Goal: Use online tool/utility: Utilize a website feature to perform a specific function

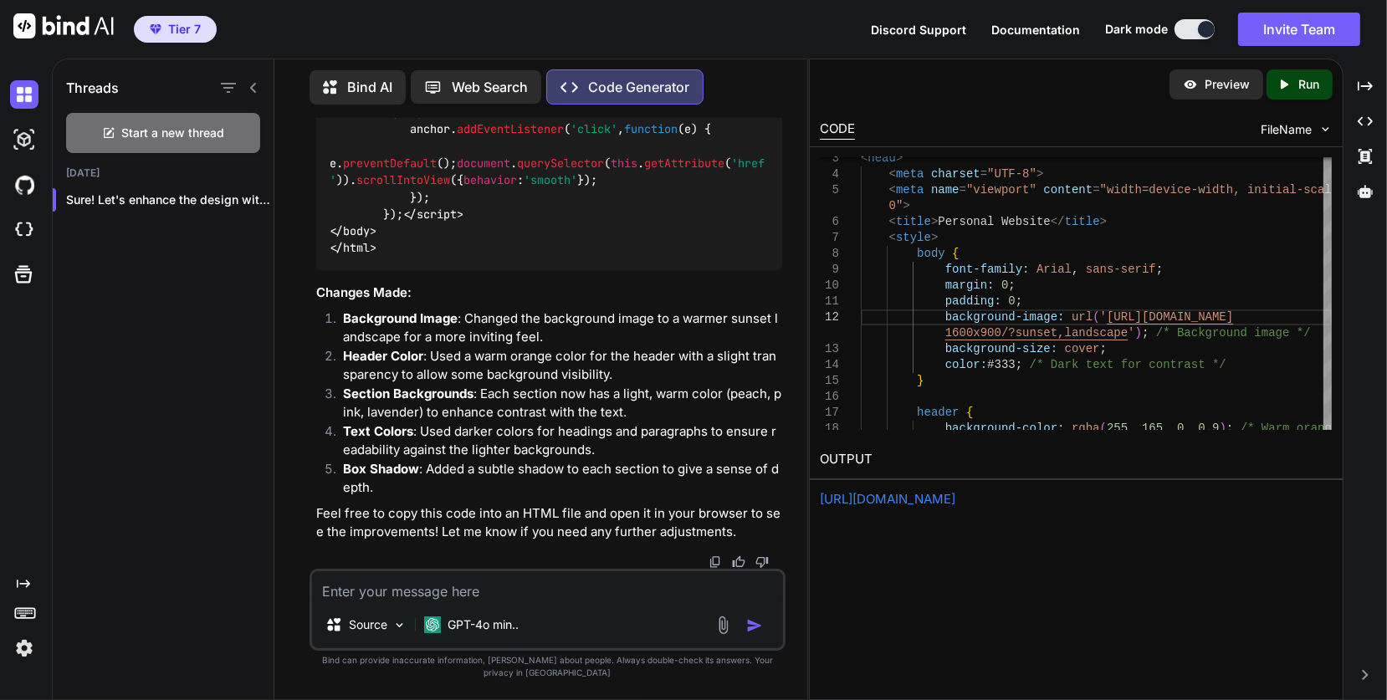
scroll to position [6792, 0]
click at [478, 633] on p "GPT-4o min.." at bounding box center [483, 625] width 71 height 17
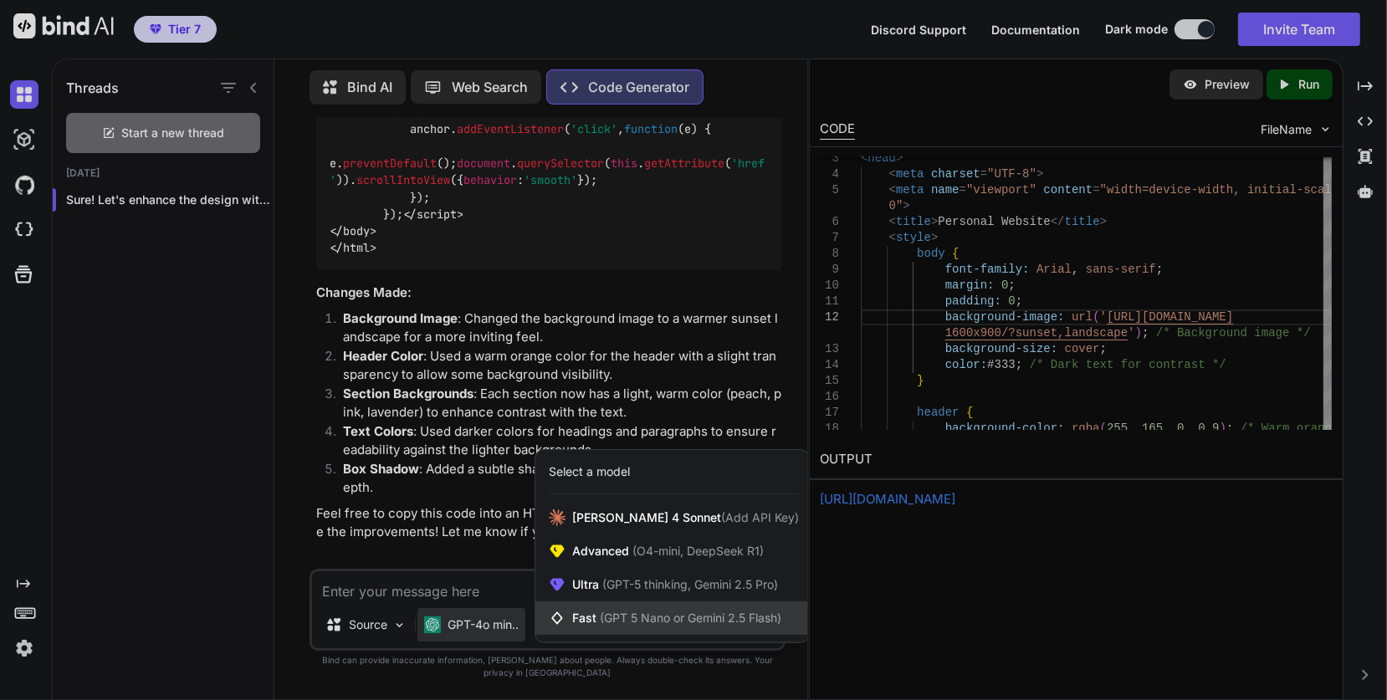
click at [600, 625] on span "(GPT 5 Nano or Gemini 2.5 Flash)" at bounding box center [691, 618] width 182 height 14
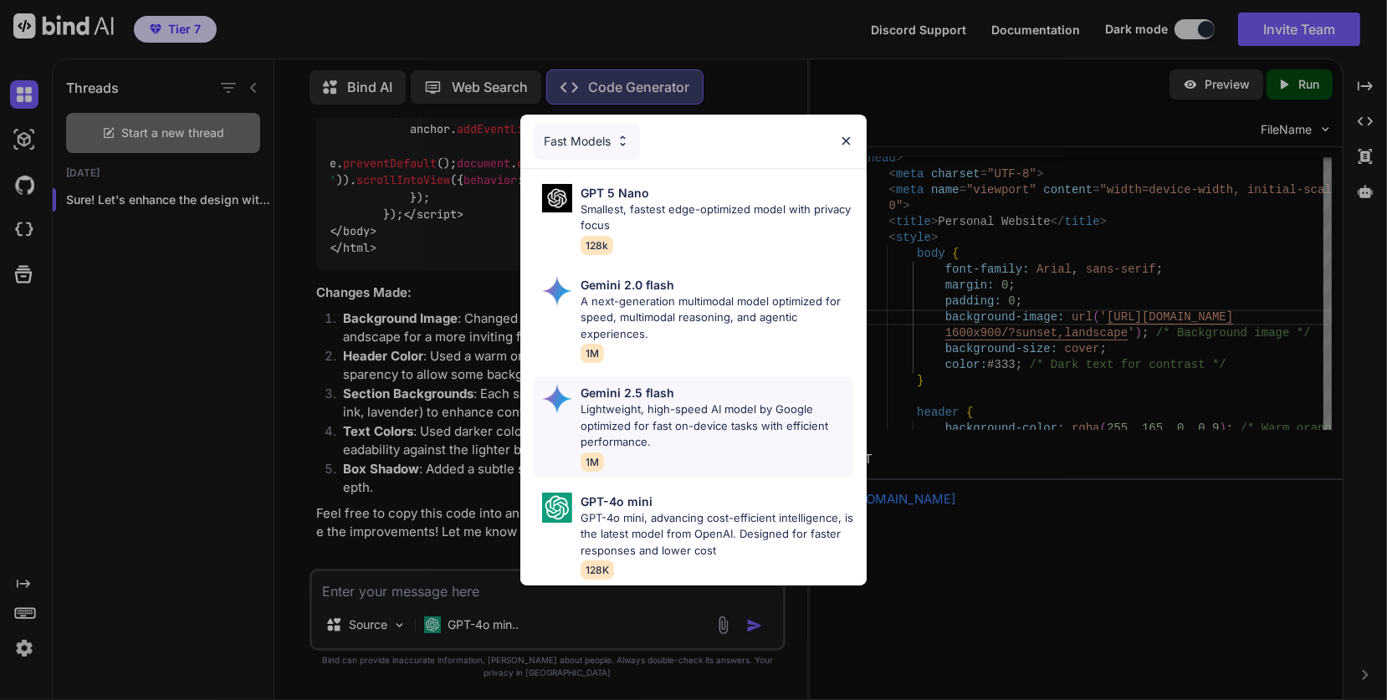
click at [657, 407] on p "Lightweight, high-speed AI model by Google optimized for fast on-device tasks w…" at bounding box center [718, 426] width 274 height 49
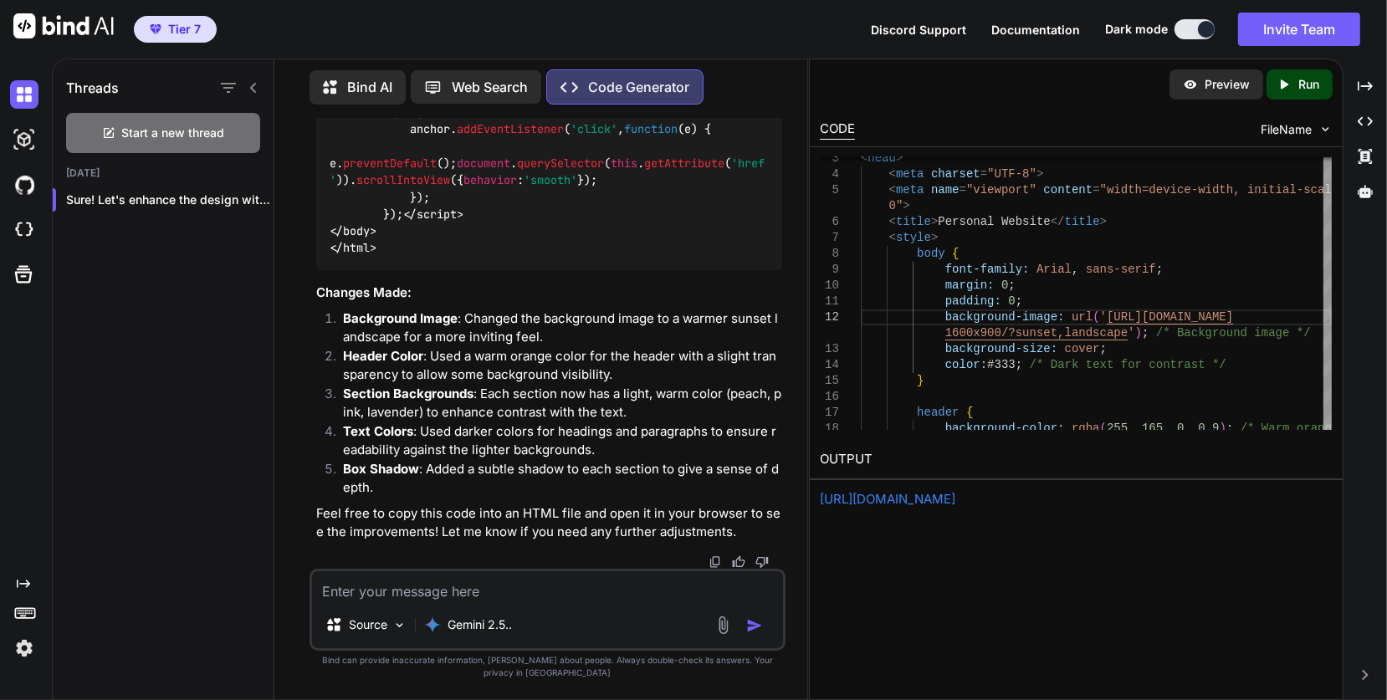
click at [332, 618] on div "Source Gemini 2.5.." at bounding box center [548, 610] width 476 height 82
click at [337, 602] on textarea at bounding box center [547, 586] width 471 height 30
type textarea "x"
click at [925, 497] on link "https://app.onecompiler.com/43xy3g8fx_43y5whj87" at bounding box center [888, 499] width 136 height 16
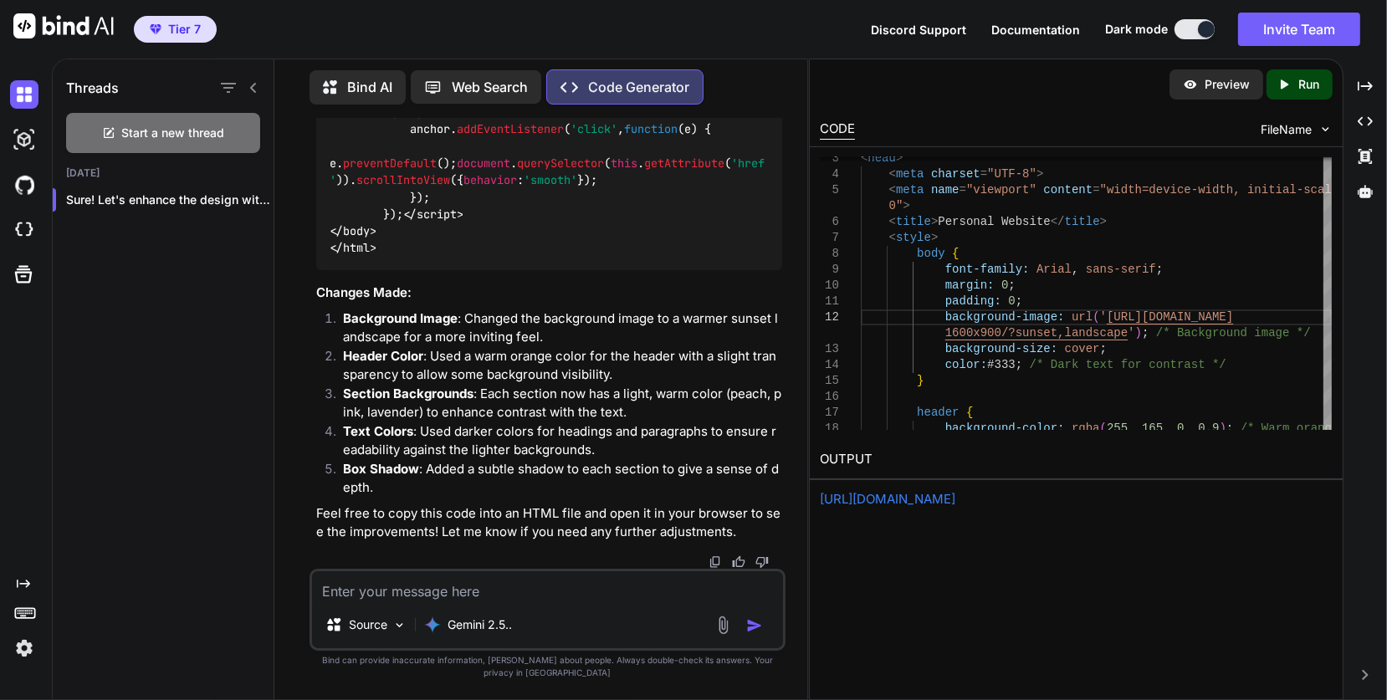
click at [1299, 78] on p "Run" at bounding box center [1309, 84] width 21 height 17
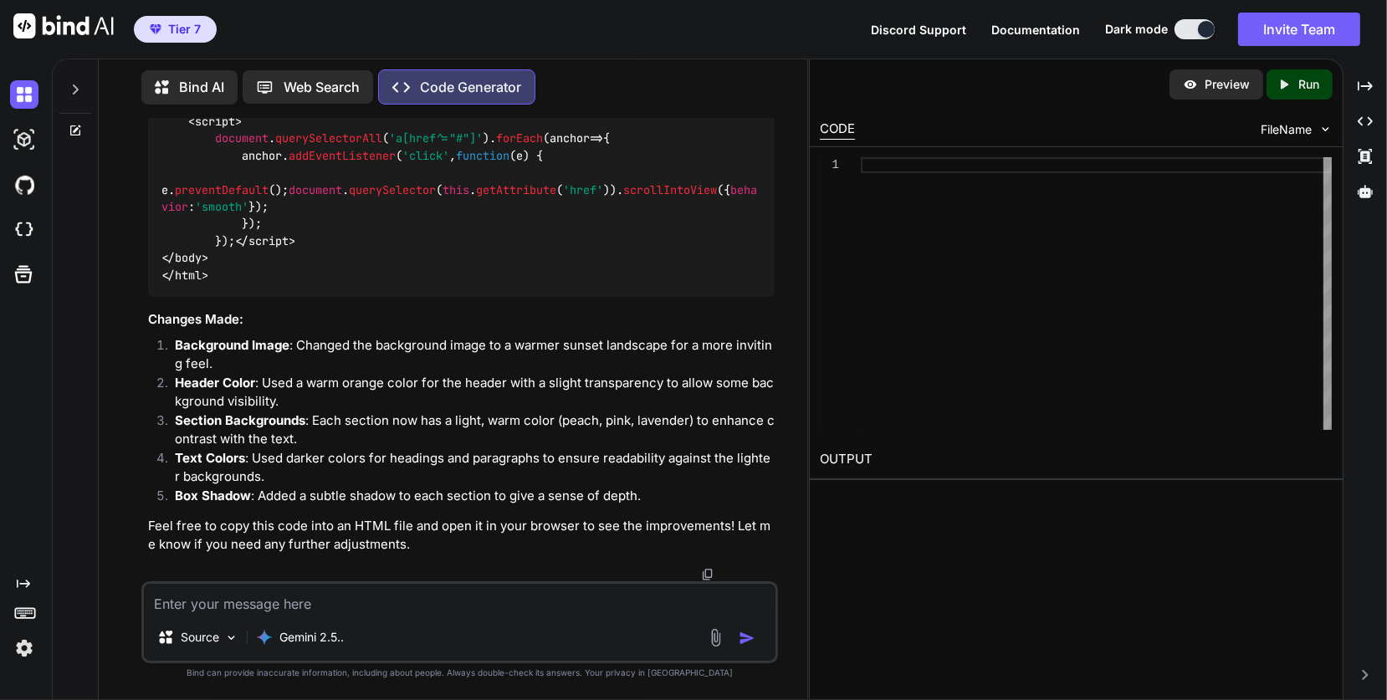
scroll to position [6736, 0]
type textarea "x"
click at [161, 602] on textarea at bounding box center [460, 599] width 633 height 30
type textarea "t"
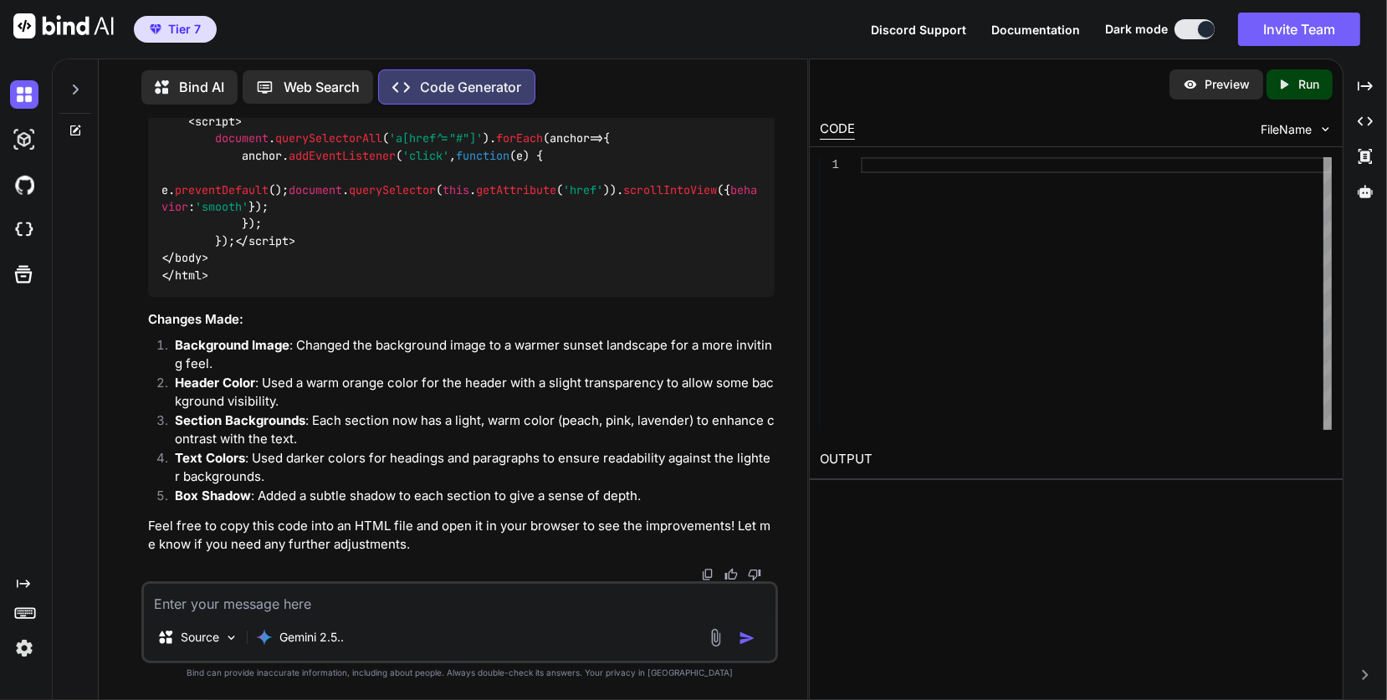
type textarea "x"
type textarea "tu"
type textarea "x"
type textarea "tue"
type textarea "x"
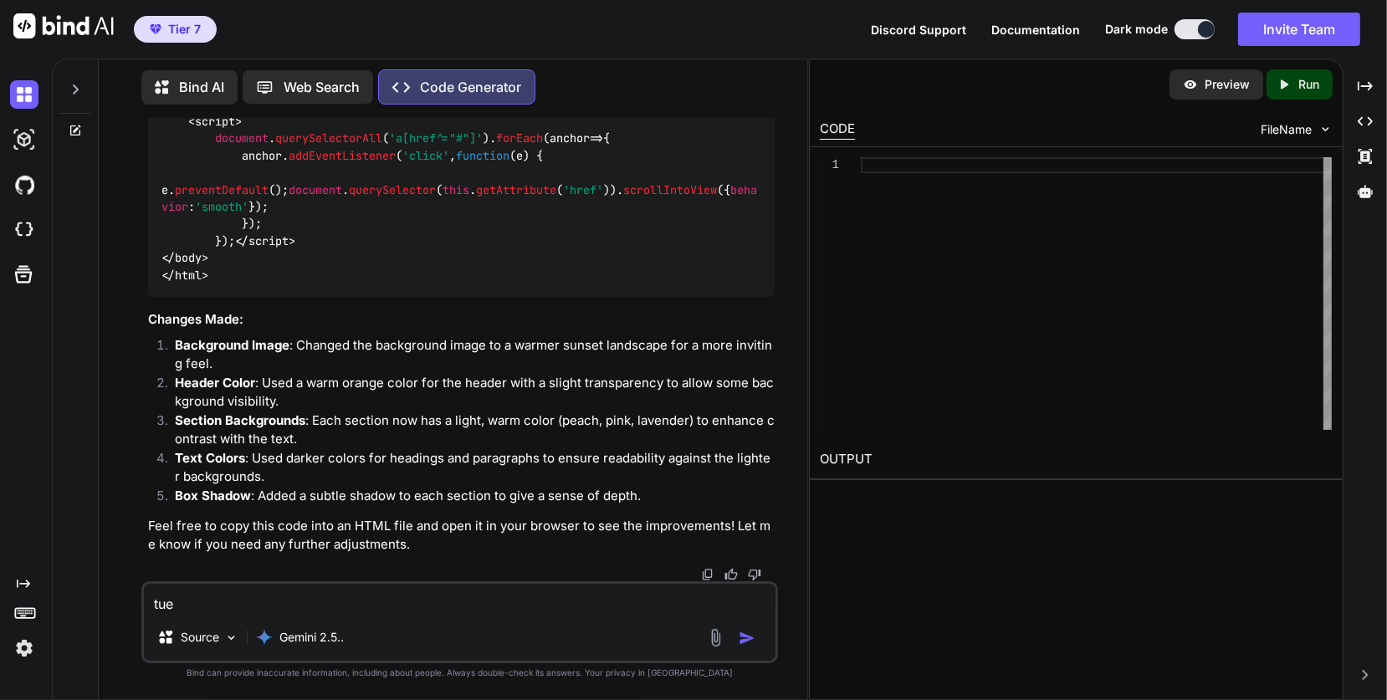
type textarea "tueh"
type textarea "x"
type textarea "tuehh"
type textarea "x"
type textarea "tueh"
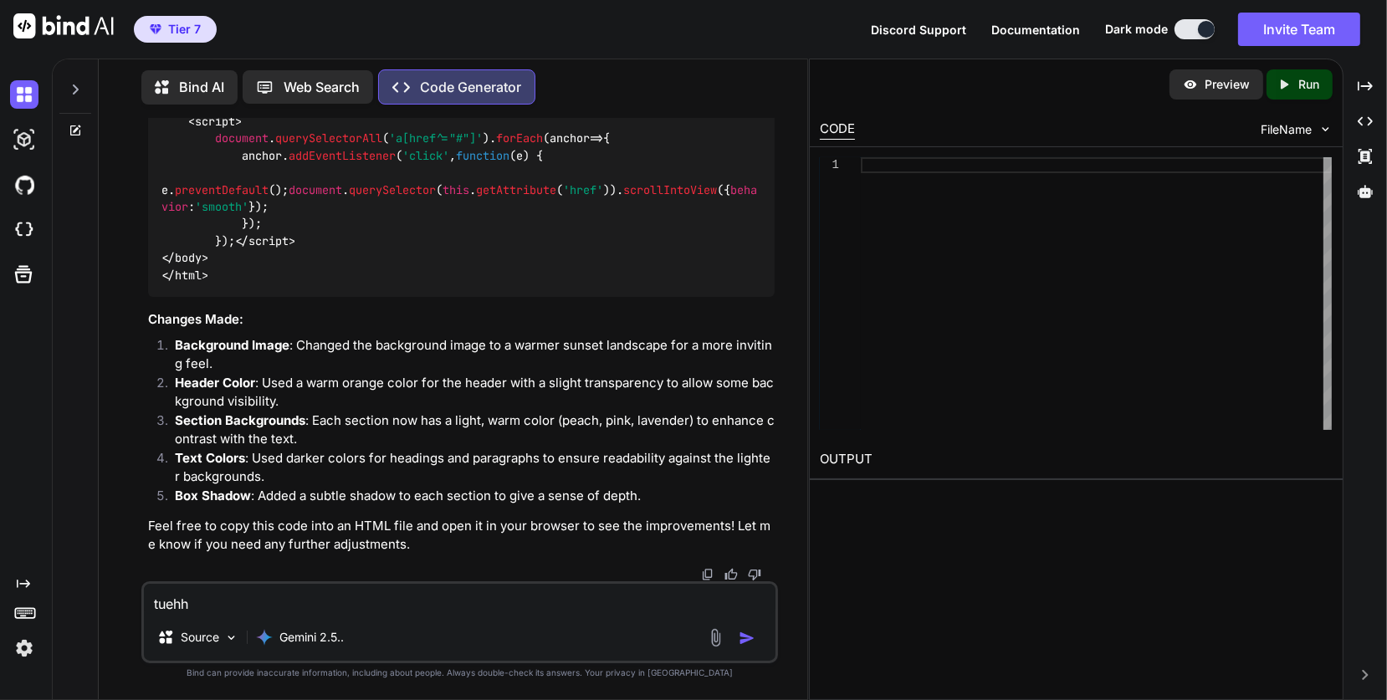
type textarea "x"
type textarea "tue"
type textarea "x"
type textarea "tu"
type textarea "x"
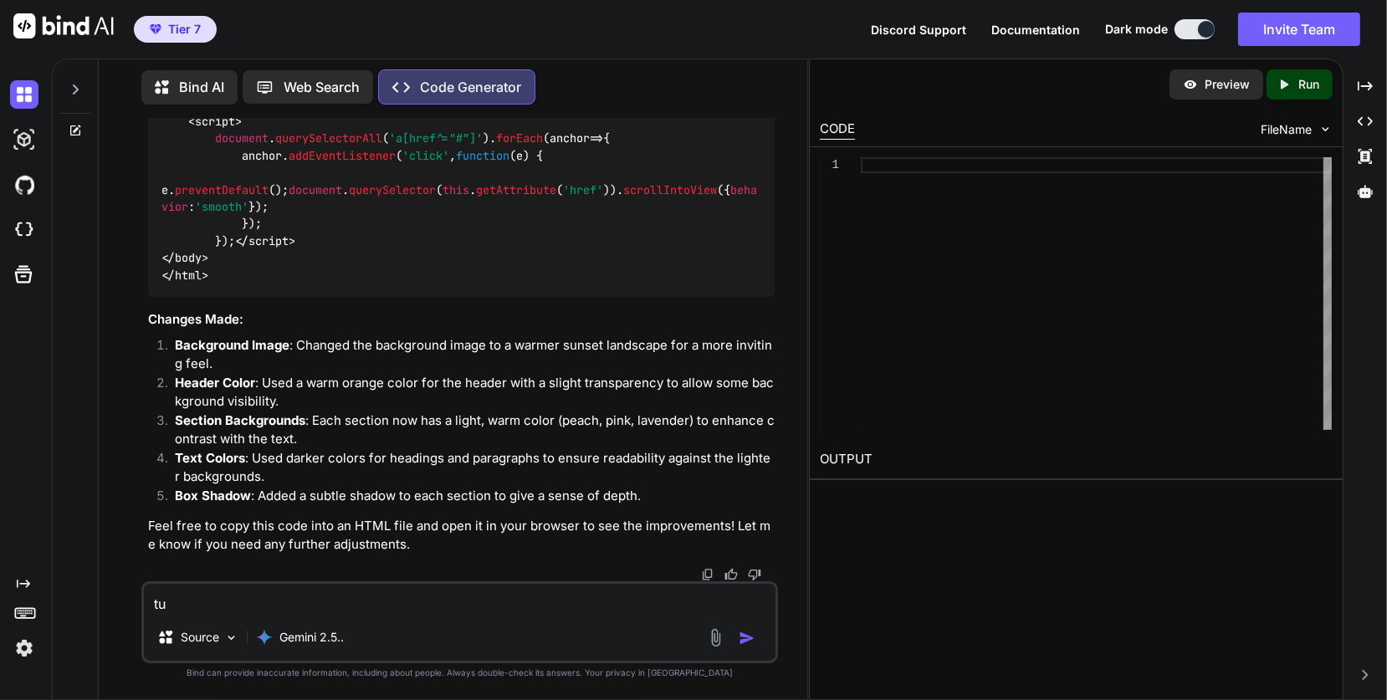
type textarea "t"
type textarea "x"
type textarea "א"
type textarea "x"
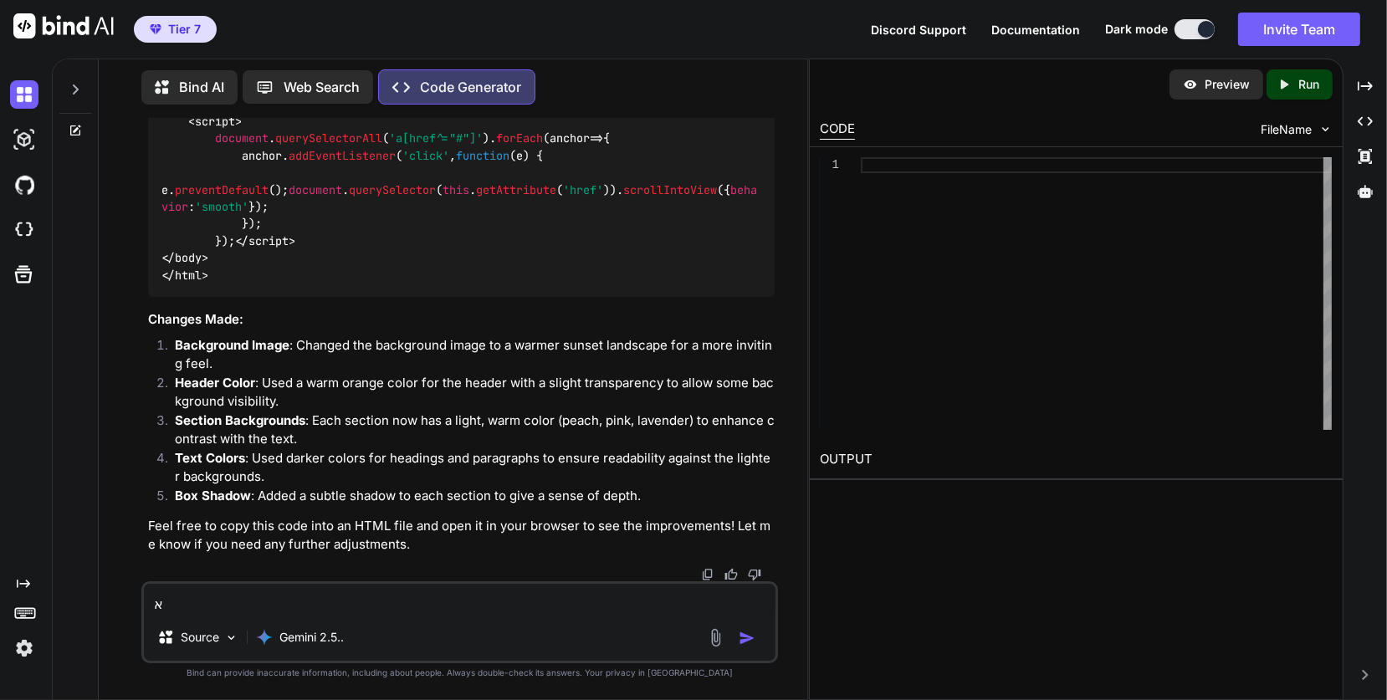
type textarea "או"
type textarea "x"
type textarea "אוק"
type textarea "x"
type textarea "אוקי"
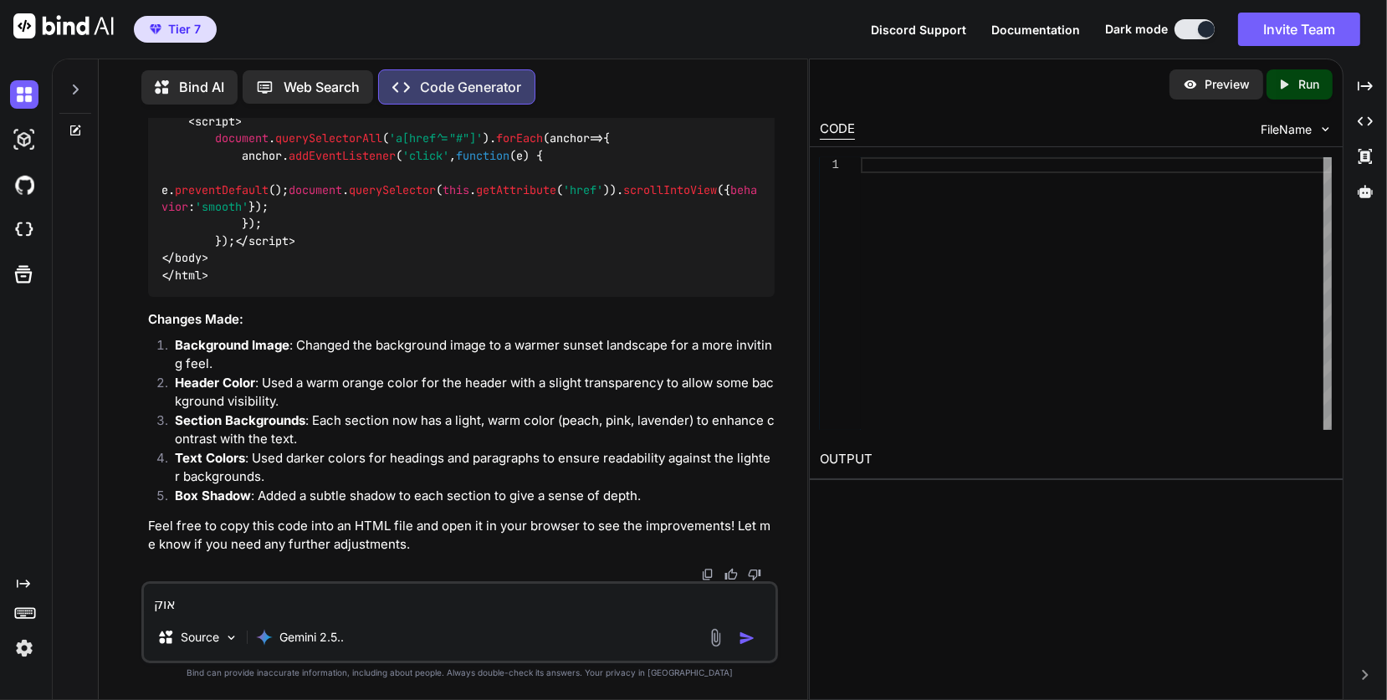
type textarea "x"
type textarea "אוקיי"
type textarea "x"
type textarea "[PERSON_NAME],"
type textarea "x"
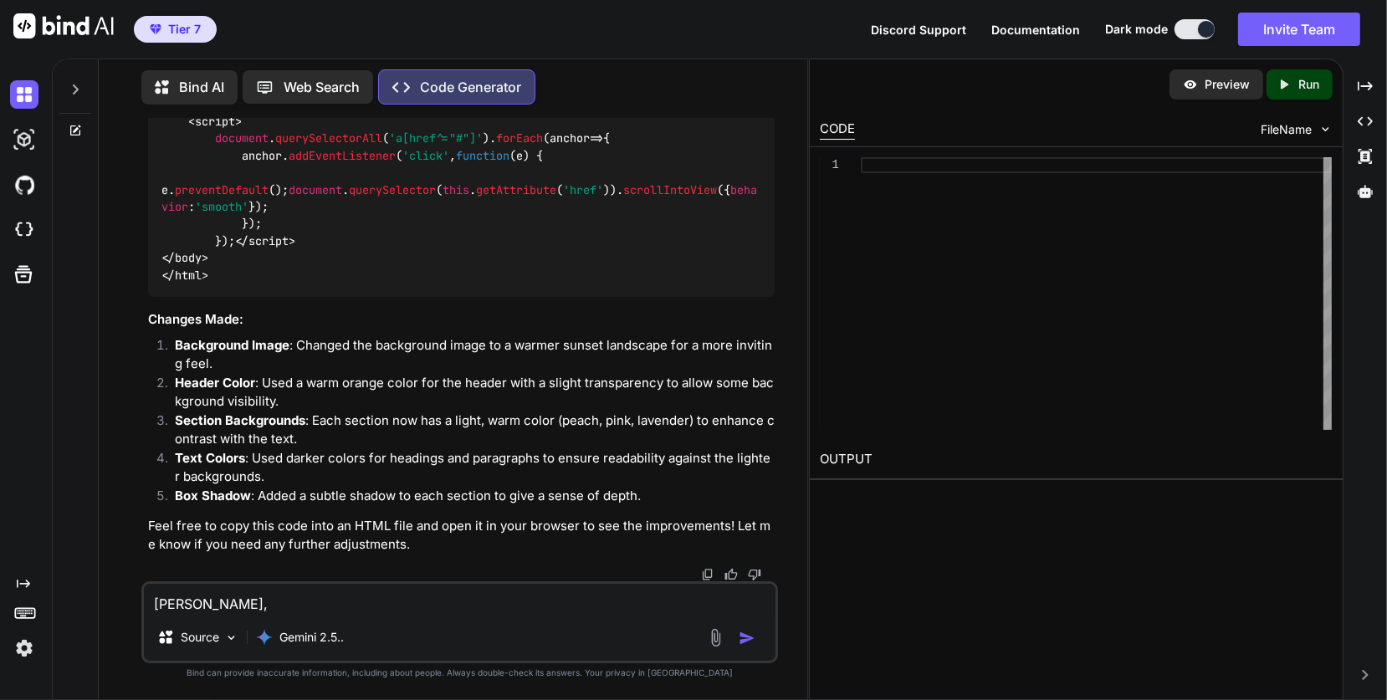
type textarea "[PERSON_NAME],"
type textarea "x"
type textarea "[PERSON_NAME],"
type textarea "x"
type textarea "אוקיי"
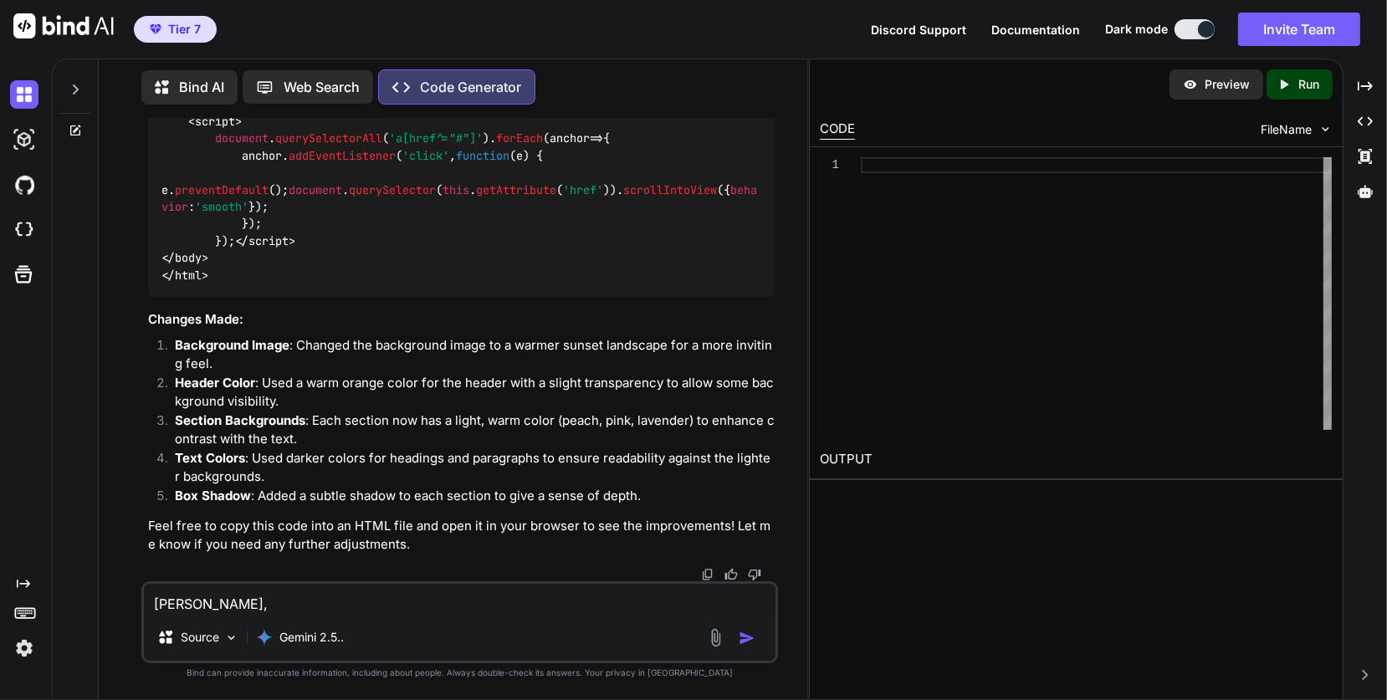
type textarea "x"
type textarea "אוקי"
type textarea "x"
type textarea "אוק"
type textarea "x"
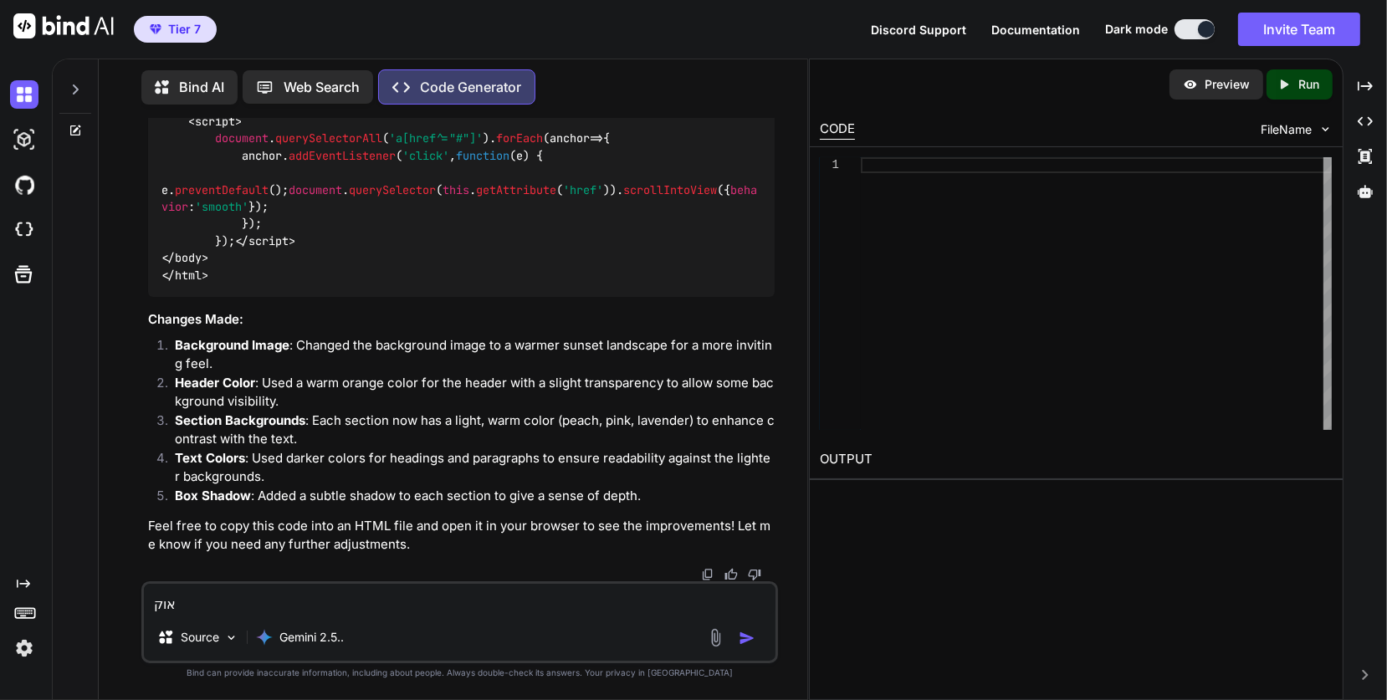
type textarea "או"
type textarea "x"
type textarea "א"
type textarea "x"
